Goal: Task Accomplishment & Management: Use online tool/utility

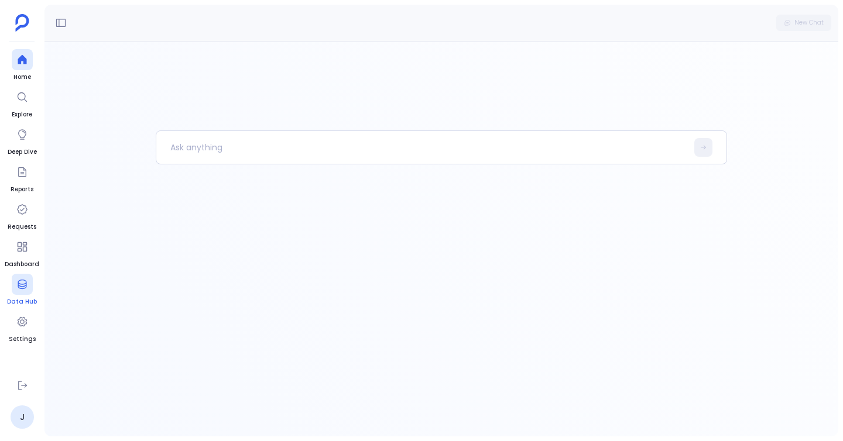
click at [22, 286] on icon at bounding box center [22, 285] width 12 height 12
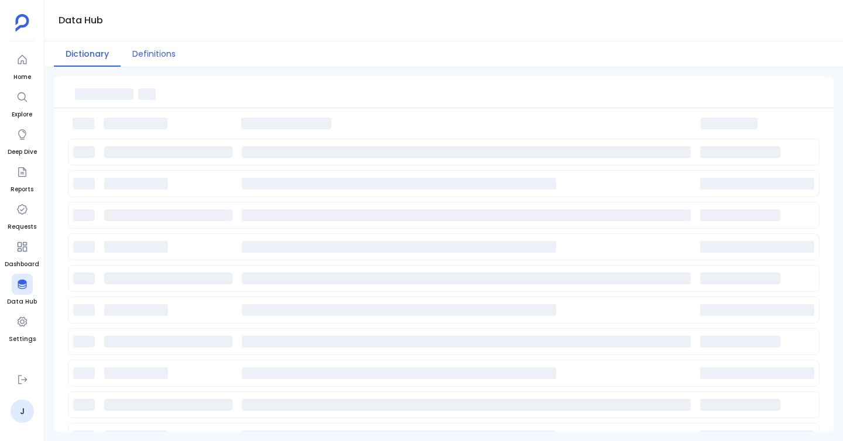
click at [141, 55] on button "Definitions" at bounding box center [154, 54] width 67 height 25
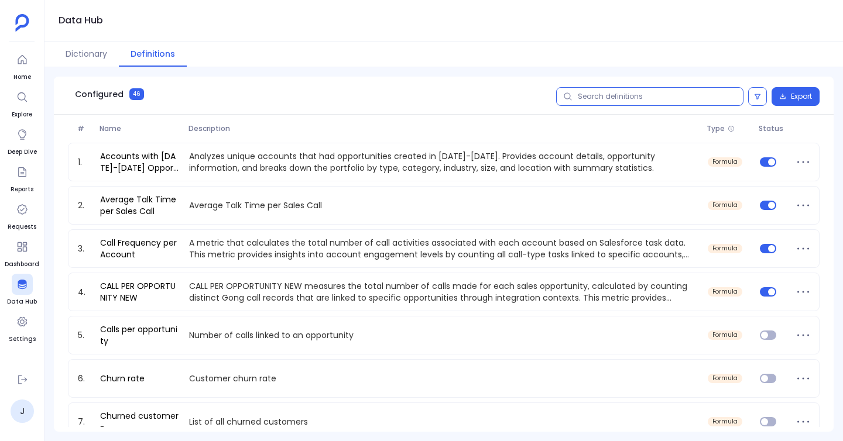
click at [606, 94] on input "text" at bounding box center [649, 96] width 187 height 19
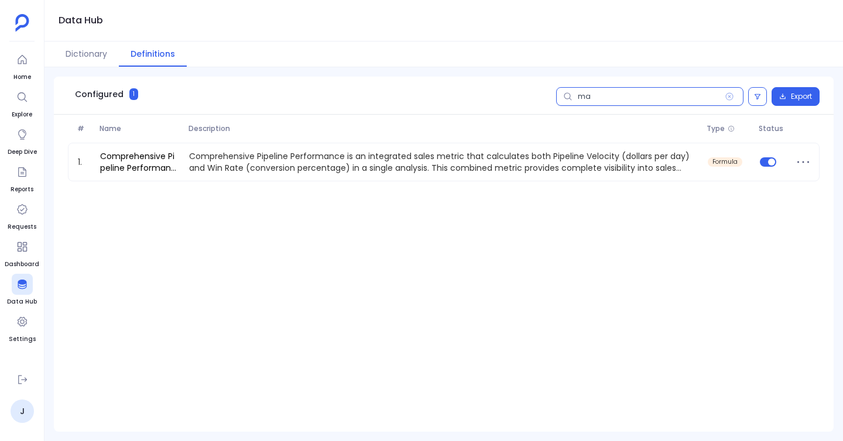
type input "m"
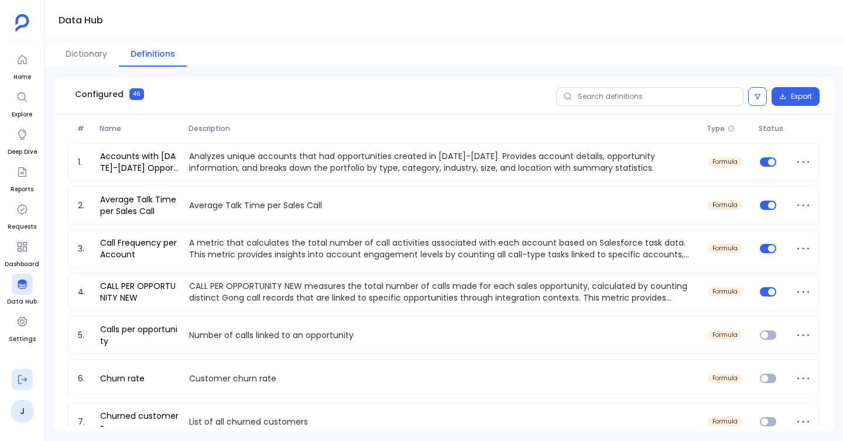
click at [26, 380] on icon at bounding box center [22, 380] width 9 height 9
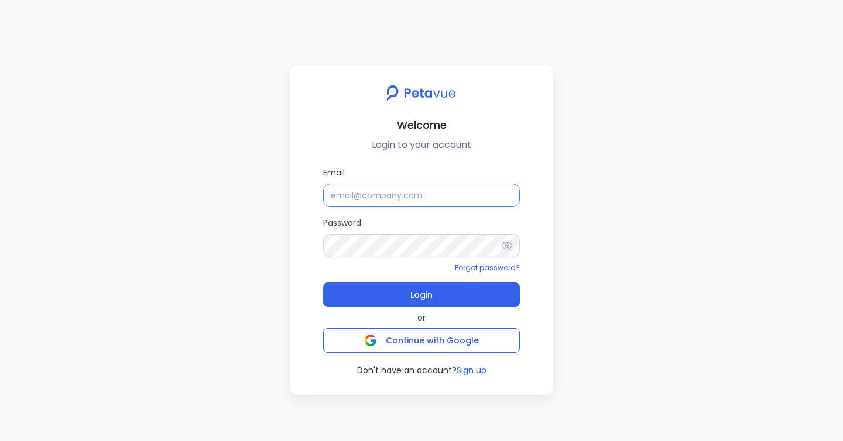
click at [415, 196] on input "Email" at bounding box center [421, 195] width 197 height 23
type input "[PERSON_NAME][EMAIL_ADDRESS][PERSON_NAME][DOMAIN_NAME]"
click at [323, 283] on button "Login" at bounding box center [421, 295] width 197 height 25
